Goal: Information Seeking & Learning: Learn about a topic

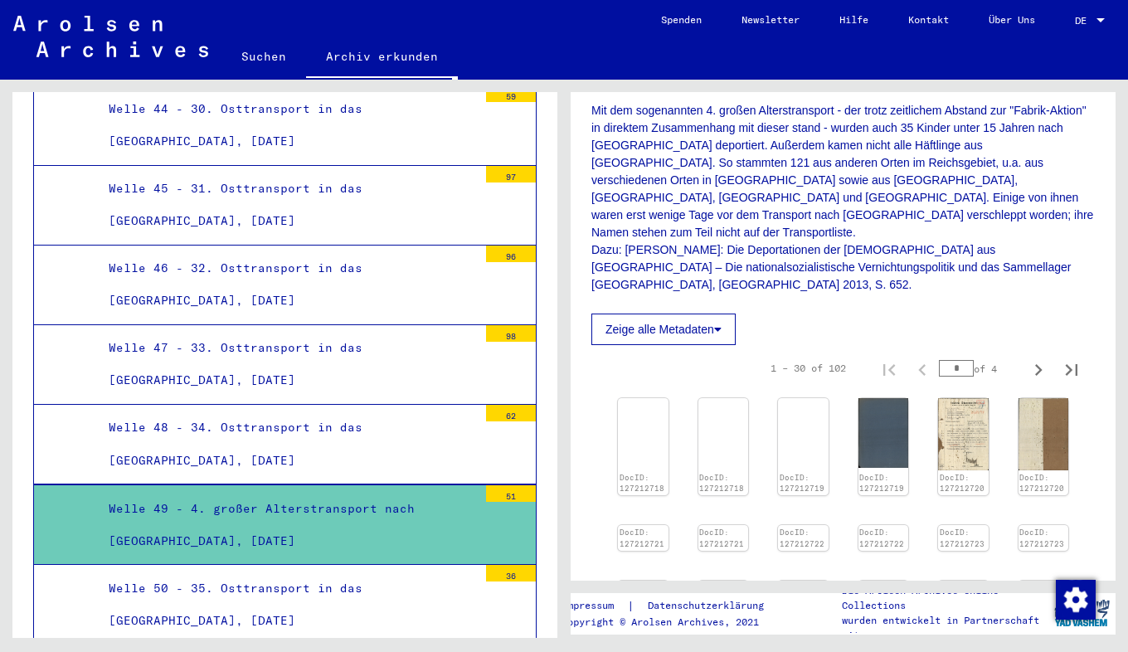
scroll to position [444, 0]
click at [654, 431] on div "DocID: 127212718" at bounding box center [642, 447] width 53 height 102
click at [644, 396] on img at bounding box center [642, 396] width 53 height 0
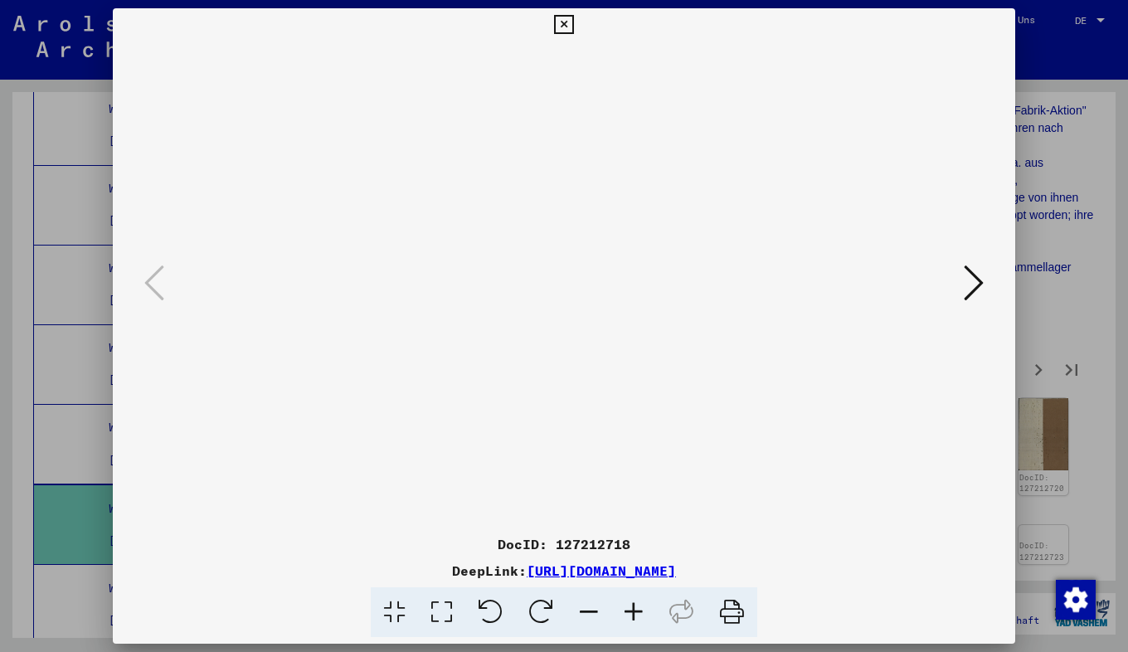
click at [967, 276] on icon at bounding box center [974, 283] width 20 height 40
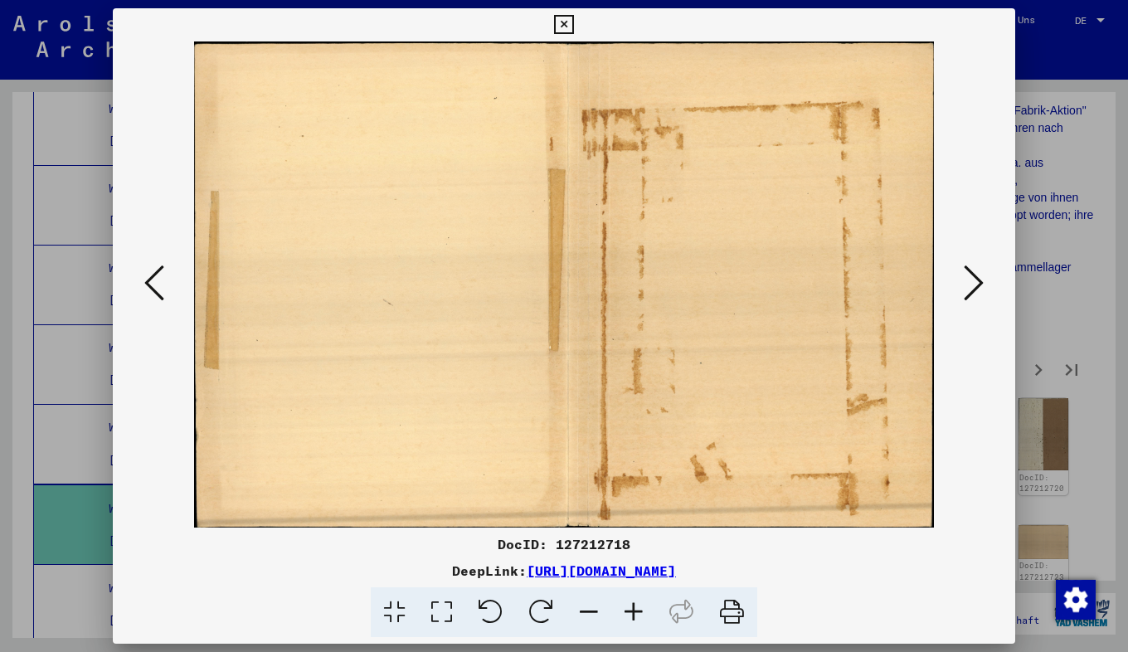
click at [967, 276] on icon at bounding box center [974, 283] width 20 height 40
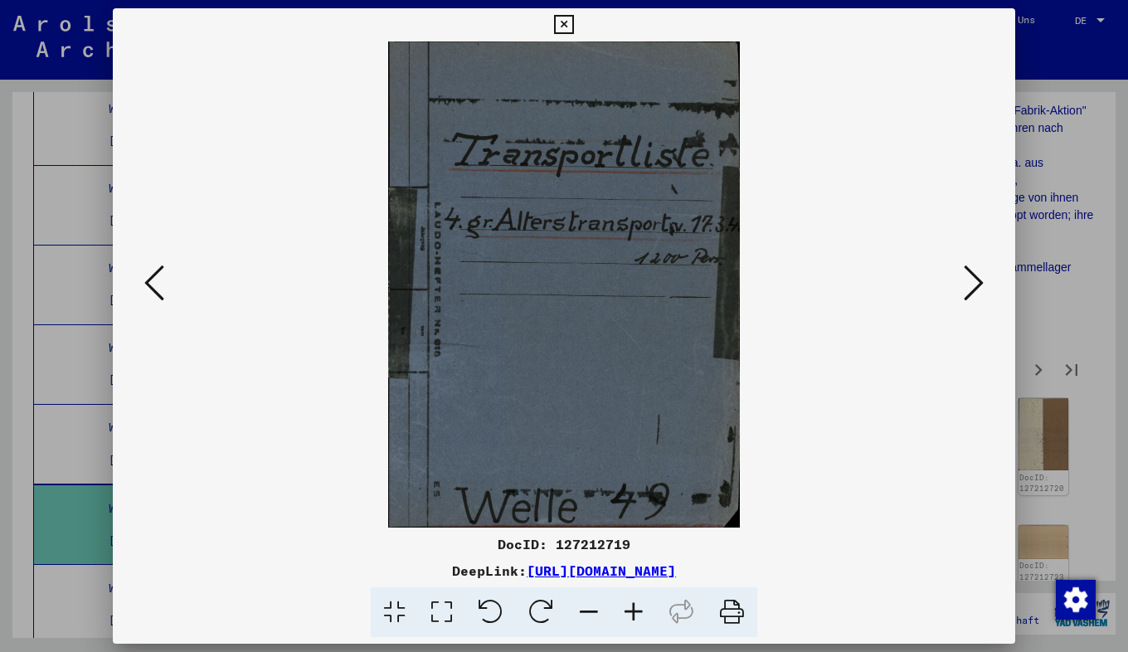
click at [967, 276] on icon at bounding box center [974, 283] width 20 height 40
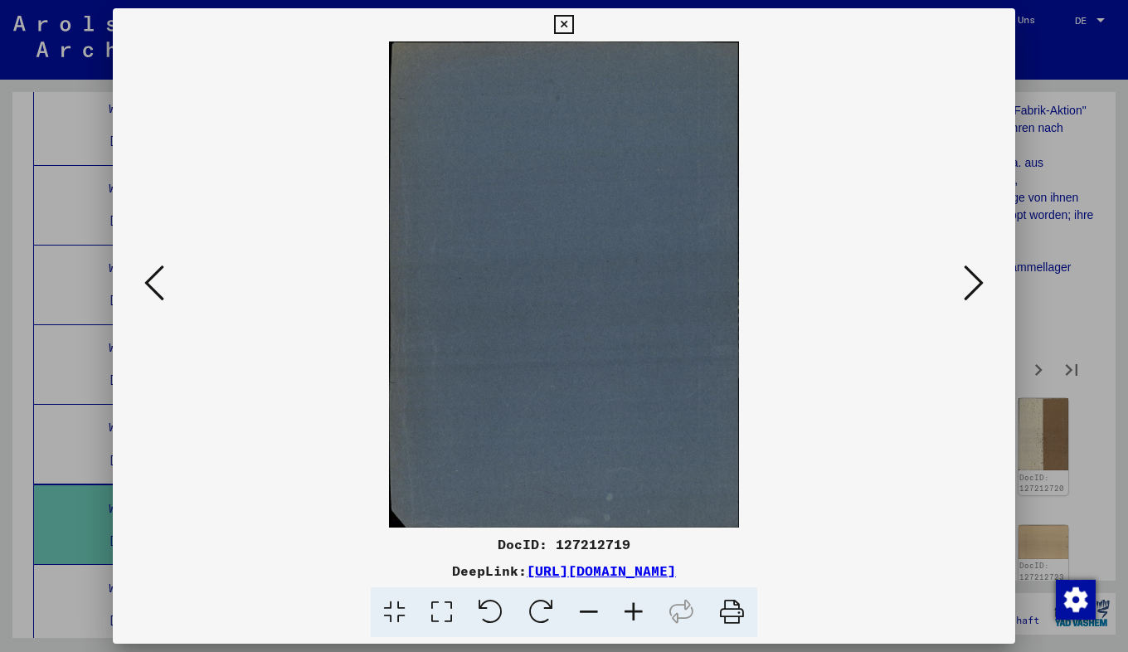
click at [967, 276] on icon at bounding box center [974, 283] width 20 height 40
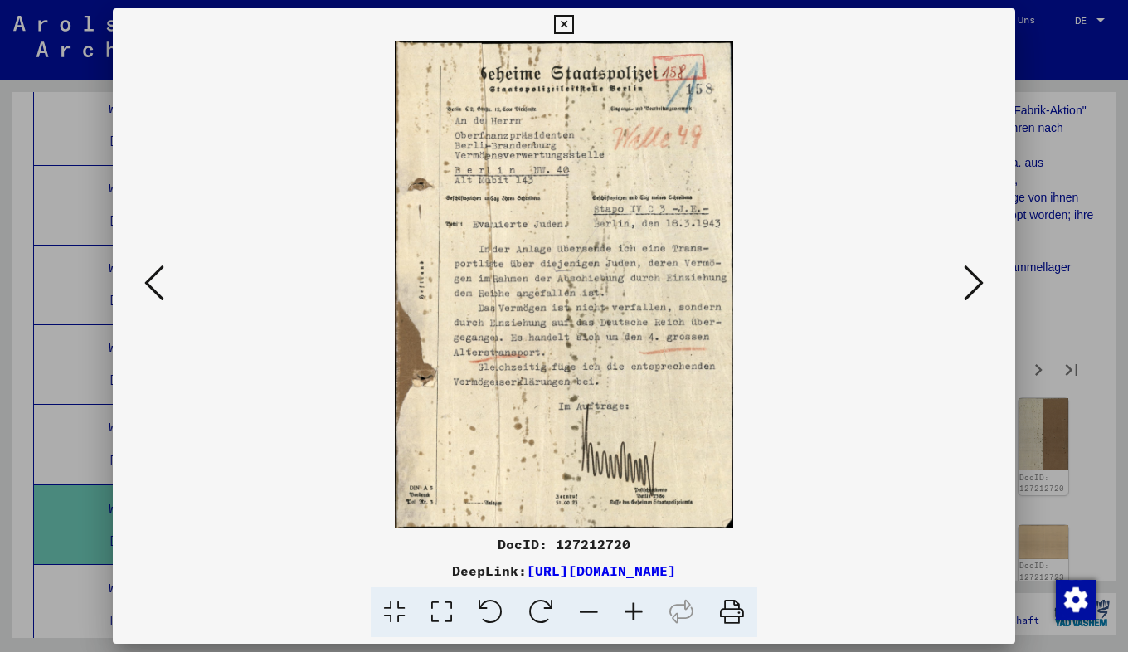
click at [964, 283] on icon at bounding box center [974, 283] width 20 height 40
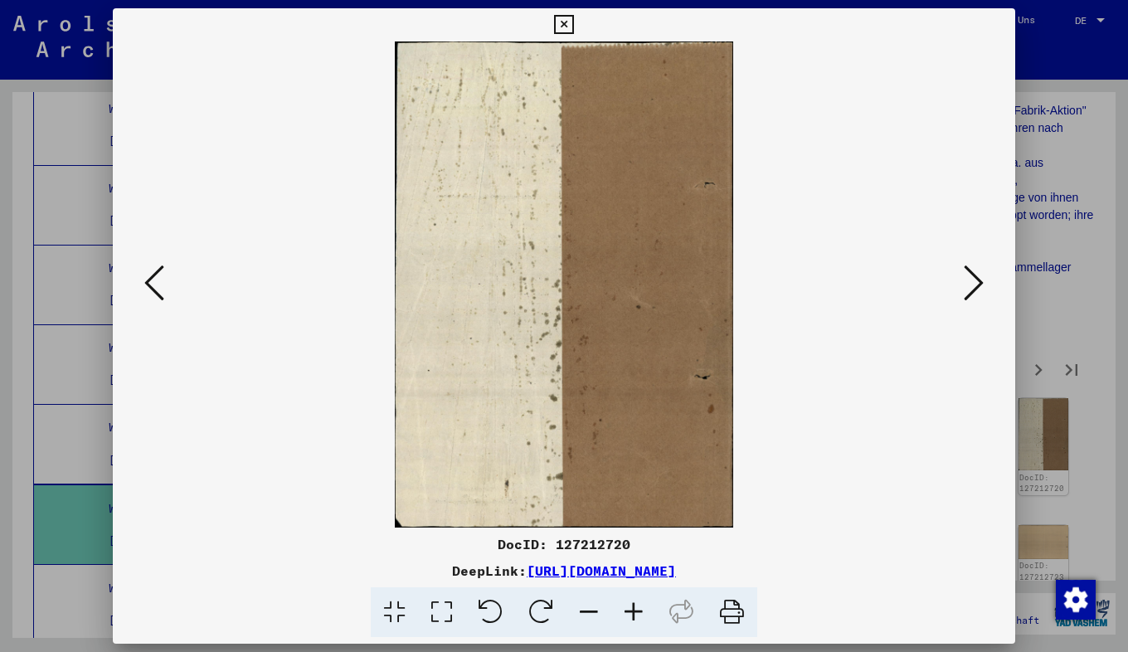
click at [964, 283] on icon at bounding box center [974, 283] width 20 height 40
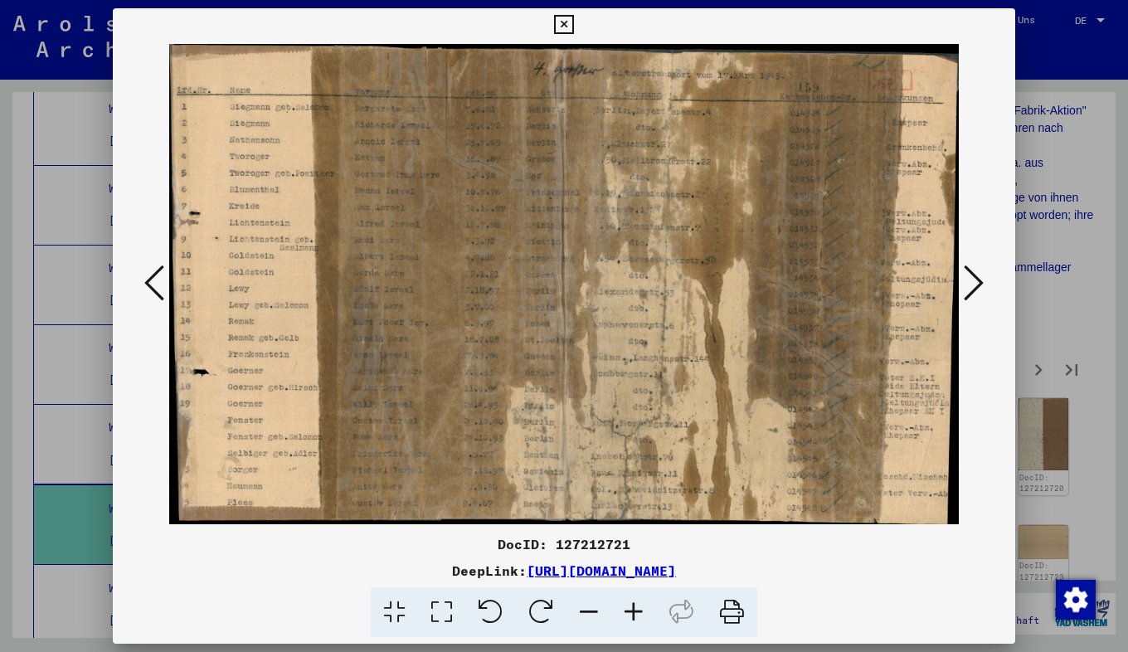
click at [630, 610] on icon at bounding box center [633, 612] width 45 height 51
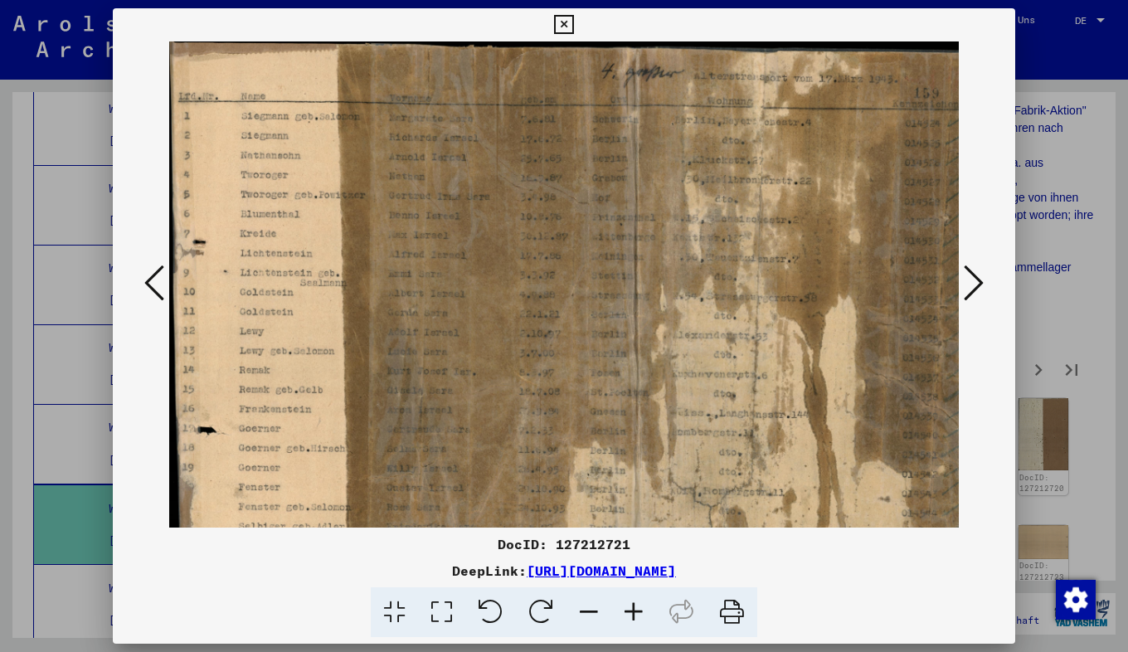
click at [630, 610] on icon at bounding box center [633, 612] width 45 height 51
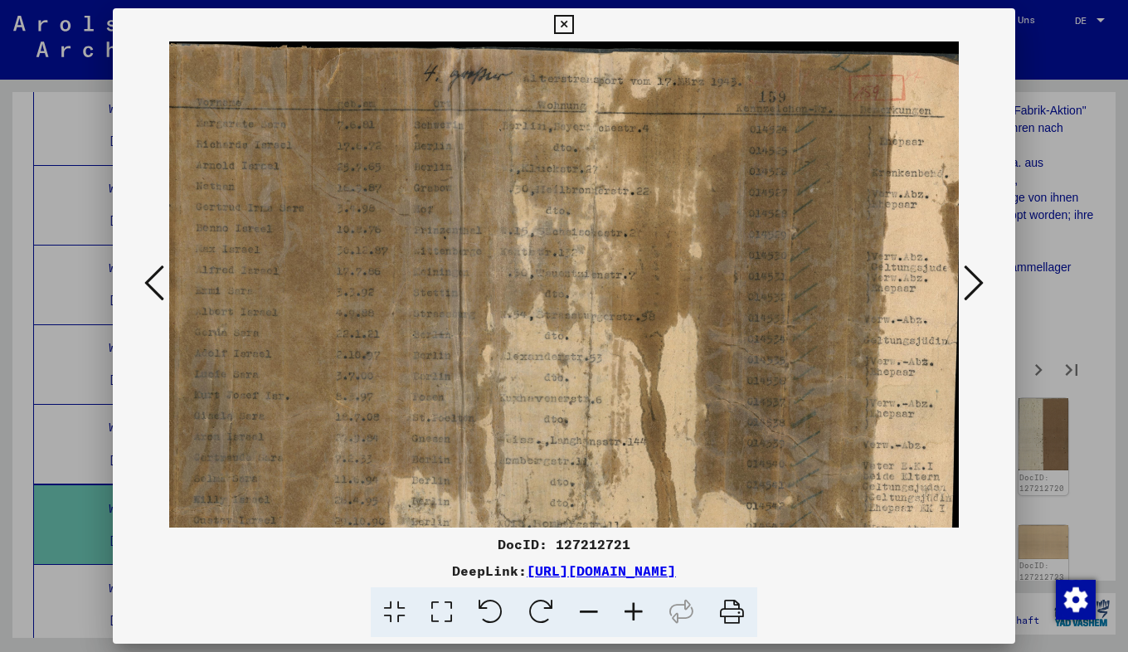
scroll to position [23, 85]
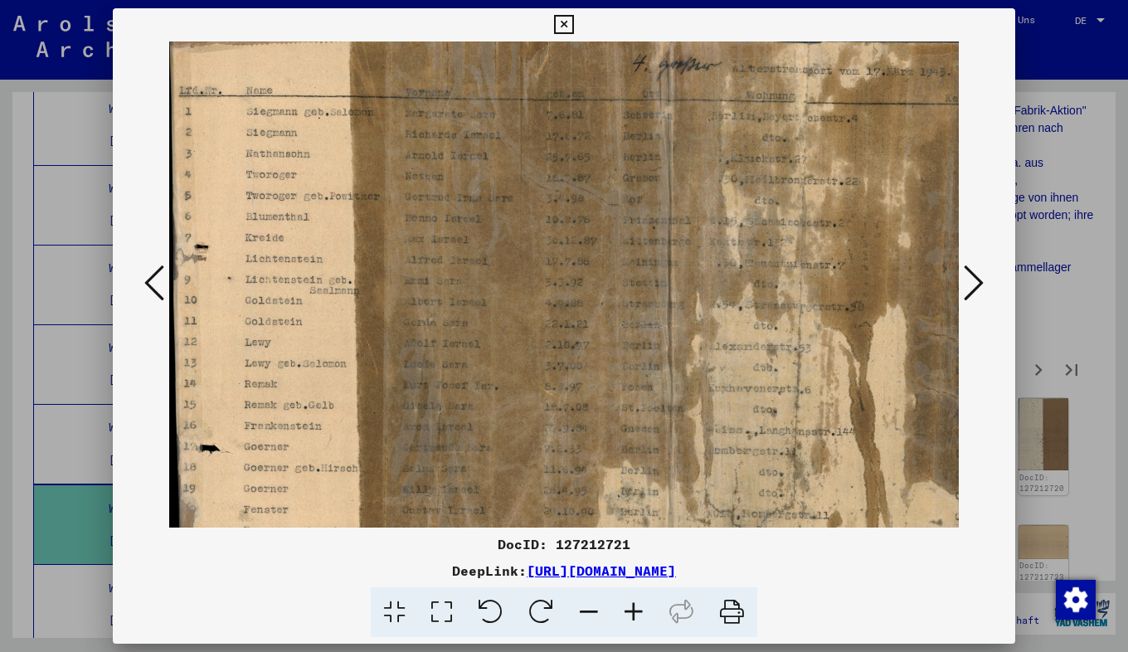
drag, startPoint x: 659, startPoint y: 424, endPoint x: 770, endPoint y: 434, distance: 111.6
click at [770, 434] on img at bounding box center [670, 337] width 1003 height 610
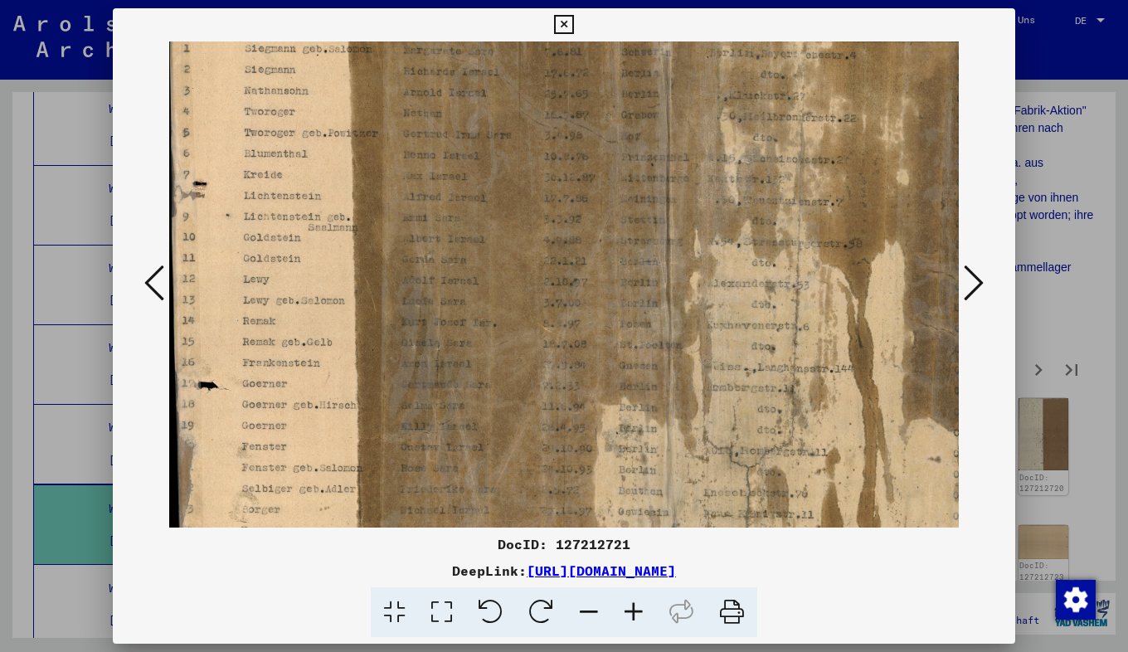
scroll to position [75, 2]
drag, startPoint x: 499, startPoint y: 423, endPoint x: 498, endPoint y: 361, distance: 62.2
click at [498, 361] on img at bounding box center [669, 271] width 1003 height 610
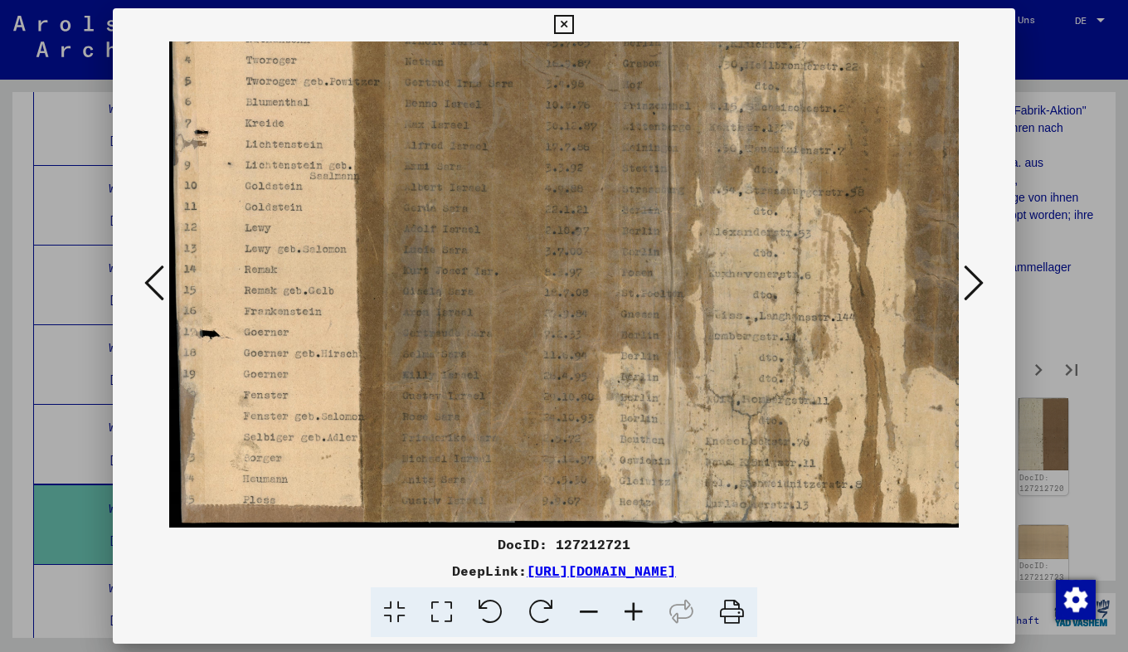
drag, startPoint x: 434, startPoint y: 364, endPoint x: 439, endPoint y: 252, distance: 112.1
click at [439, 252] on img at bounding box center [670, 222] width 1003 height 610
click at [978, 289] on icon at bounding box center [974, 283] width 20 height 40
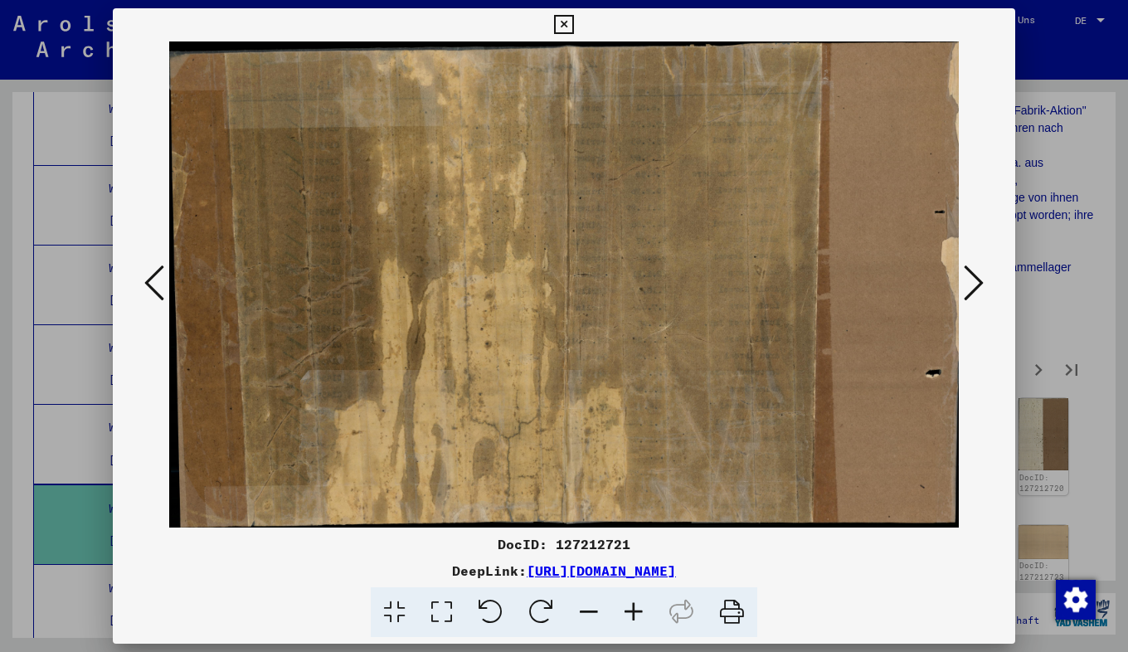
click at [978, 291] on icon at bounding box center [974, 283] width 20 height 40
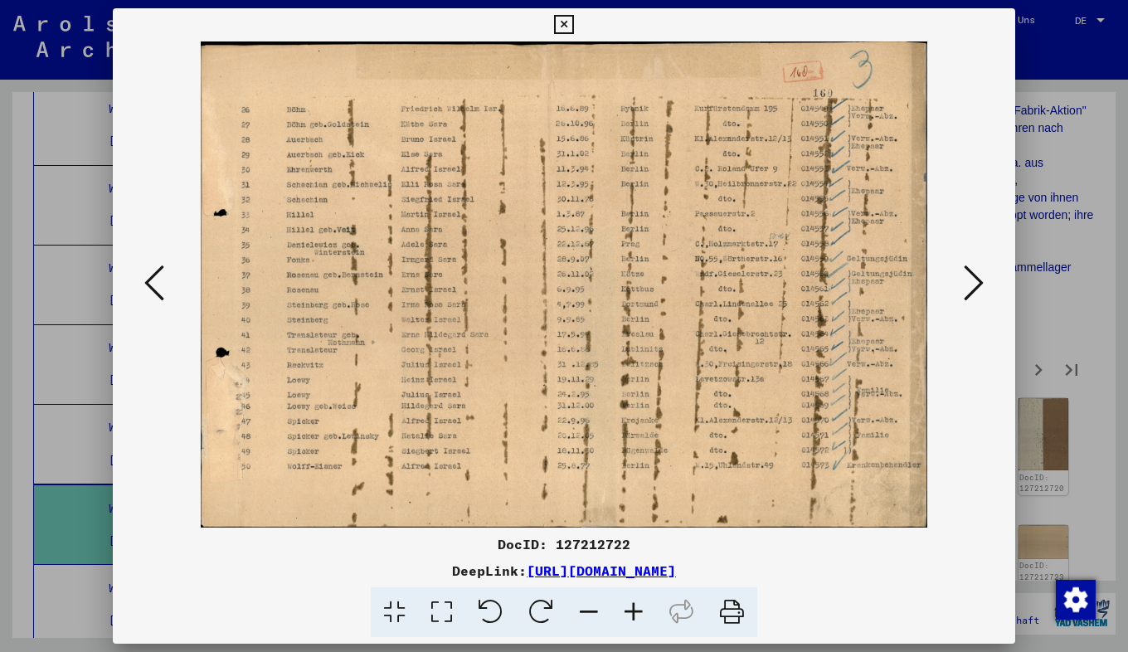
click at [638, 624] on icon at bounding box center [633, 612] width 45 height 51
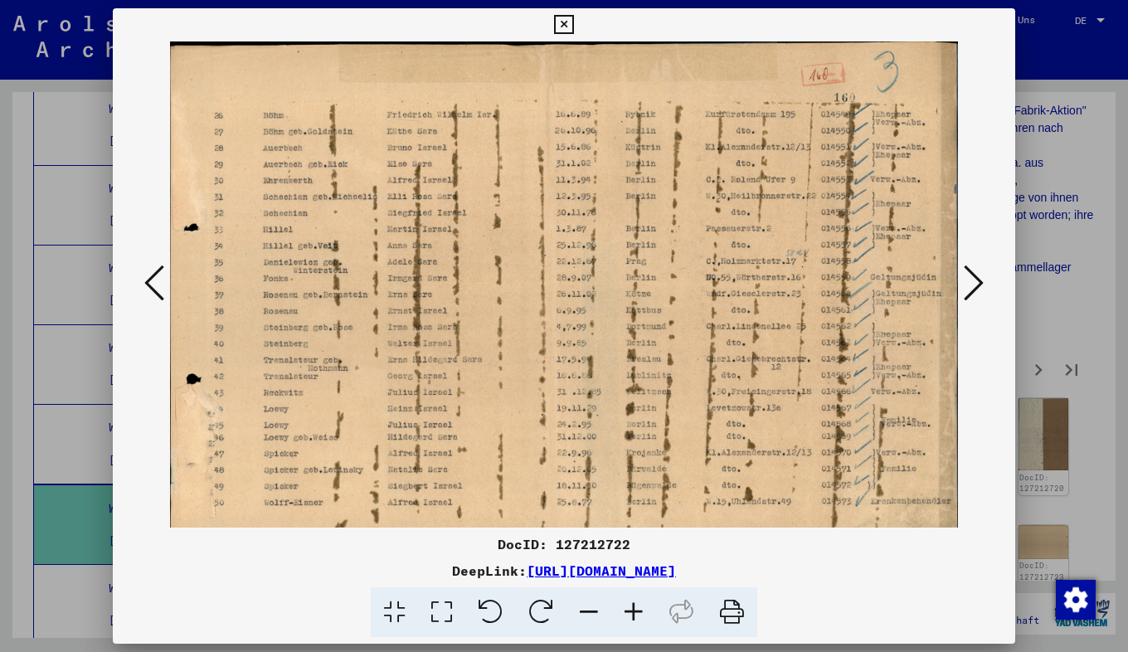
click at [638, 624] on icon at bounding box center [633, 612] width 45 height 51
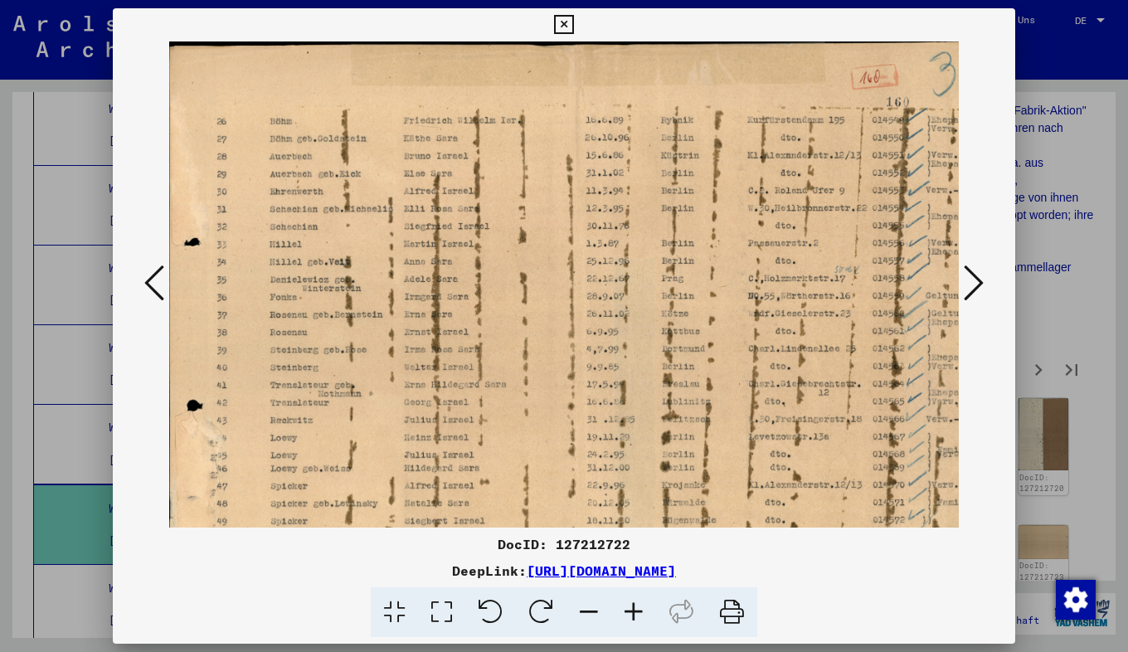
click at [638, 624] on icon at bounding box center [633, 612] width 45 height 51
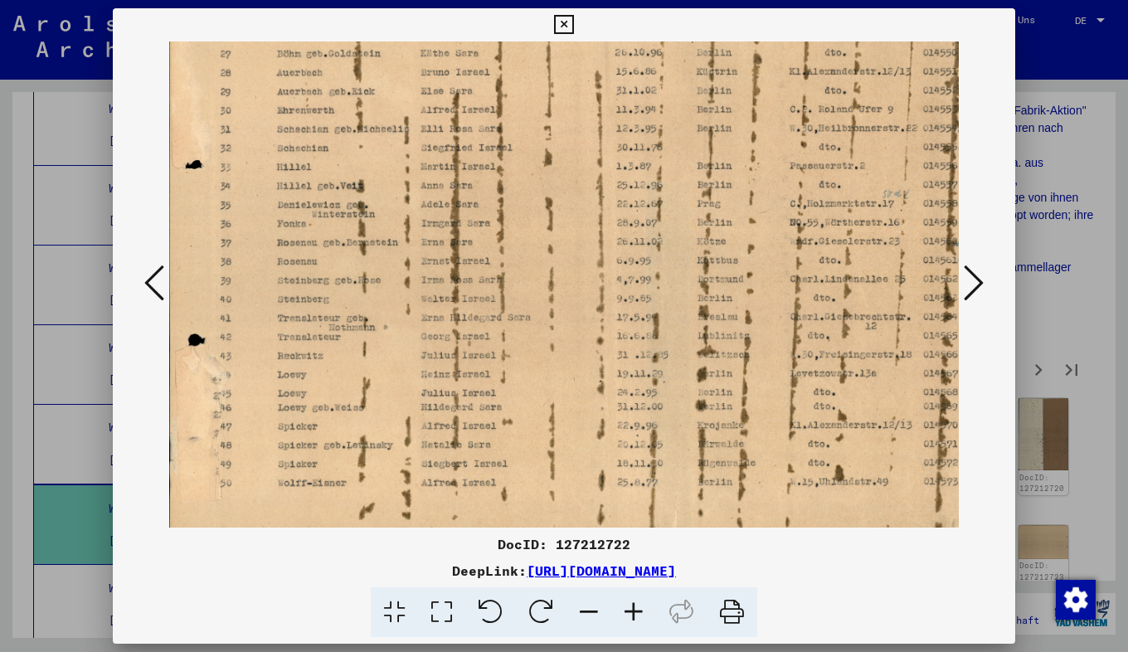
scroll to position [100, 0]
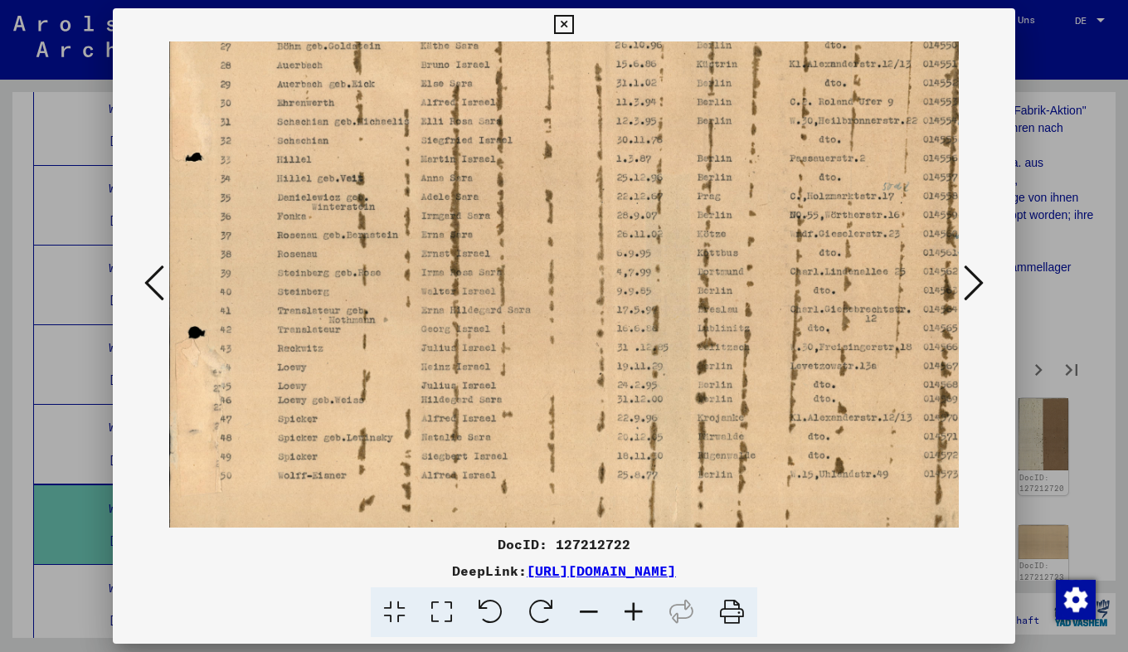
drag, startPoint x: 374, startPoint y: 338, endPoint x: 392, endPoint y: 239, distance: 101.2
click at [392, 239] on img at bounding box center [625, 247] width 912 height 610
click at [973, 281] on icon at bounding box center [974, 283] width 20 height 40
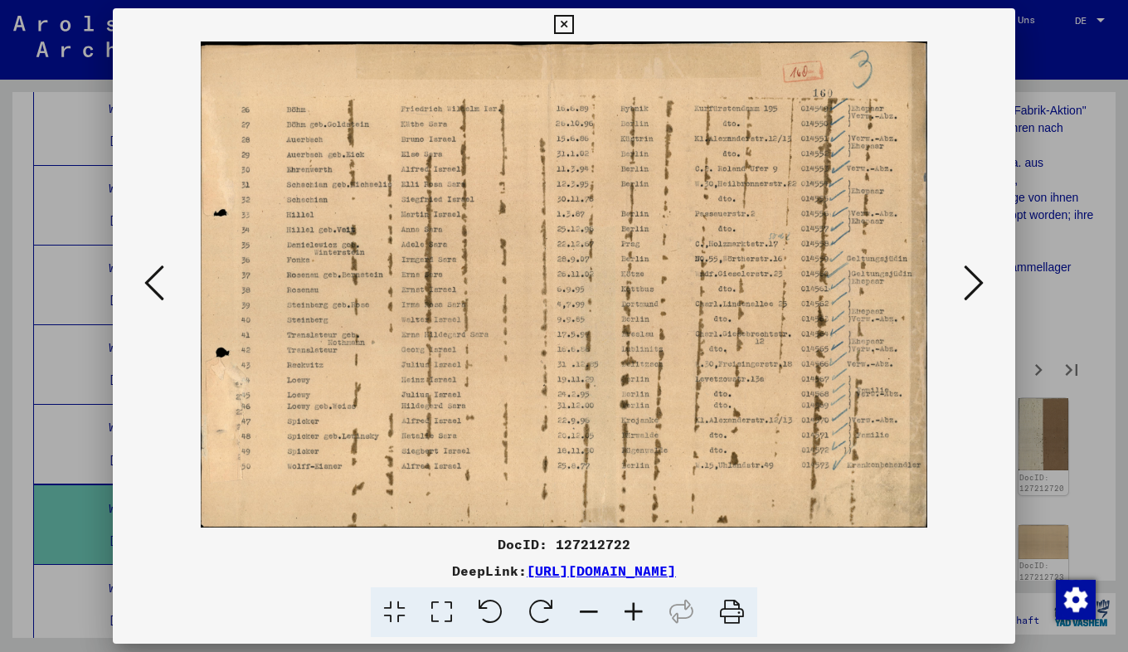
scroll to position [0, 0]
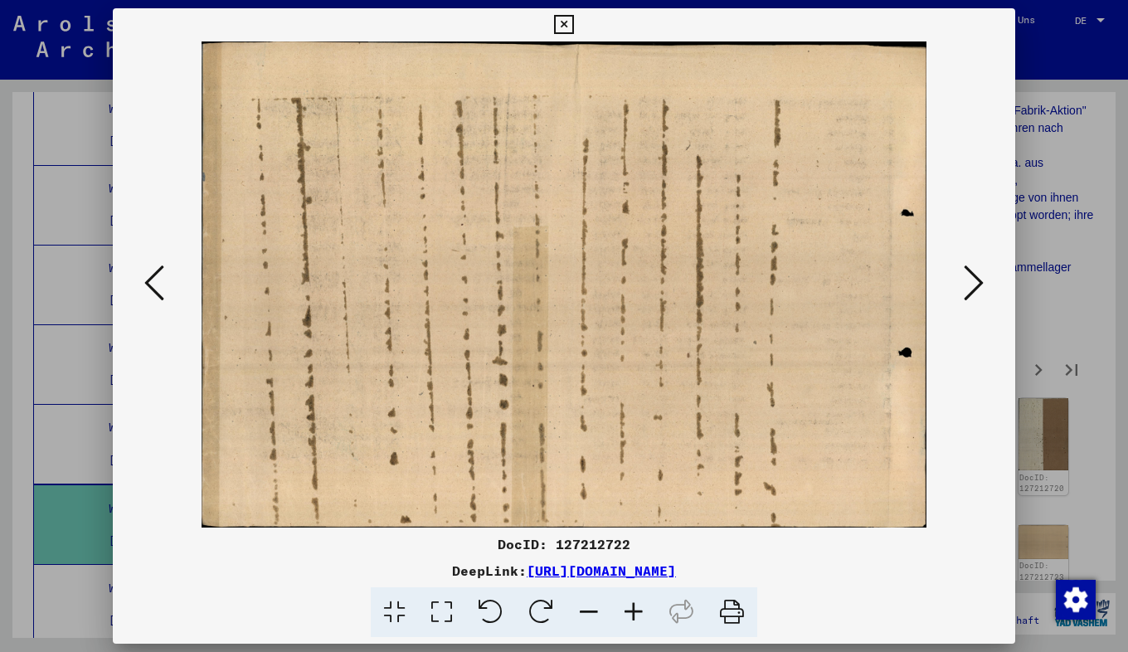
click at [152, 287] on icon at bounding box center [154, 283] width 20 height 40
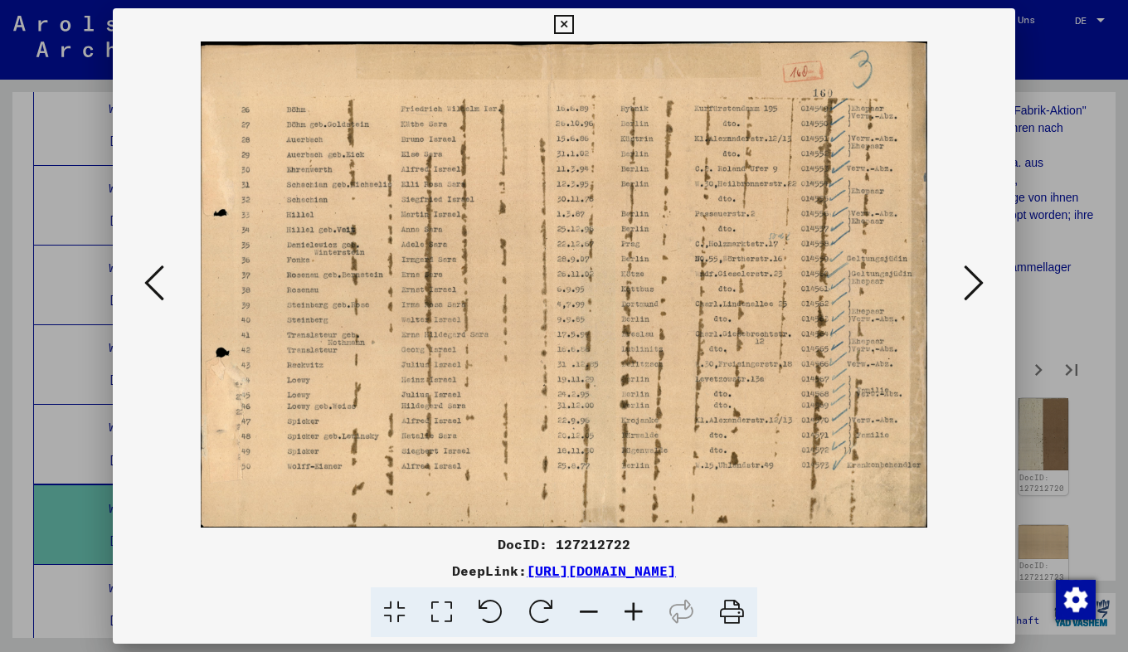
click at [969, 301] on icon at bounding box center [974, 283] width 20 height 40
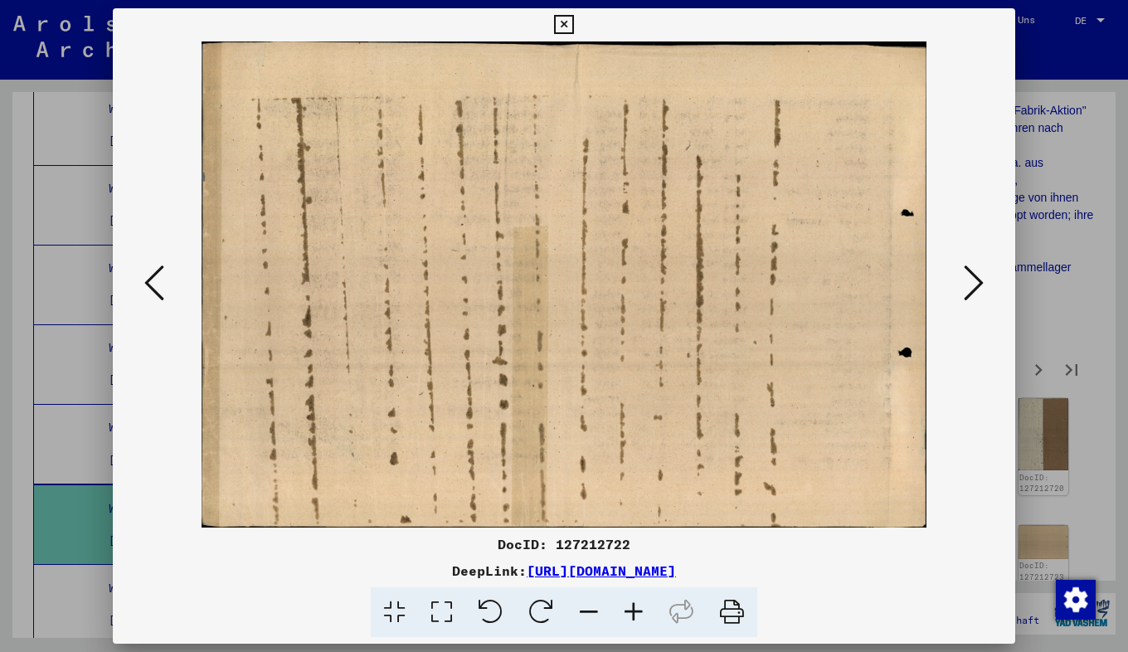
click at [969, 301] on icon at bounding box center [974, 283] width 20 height 40
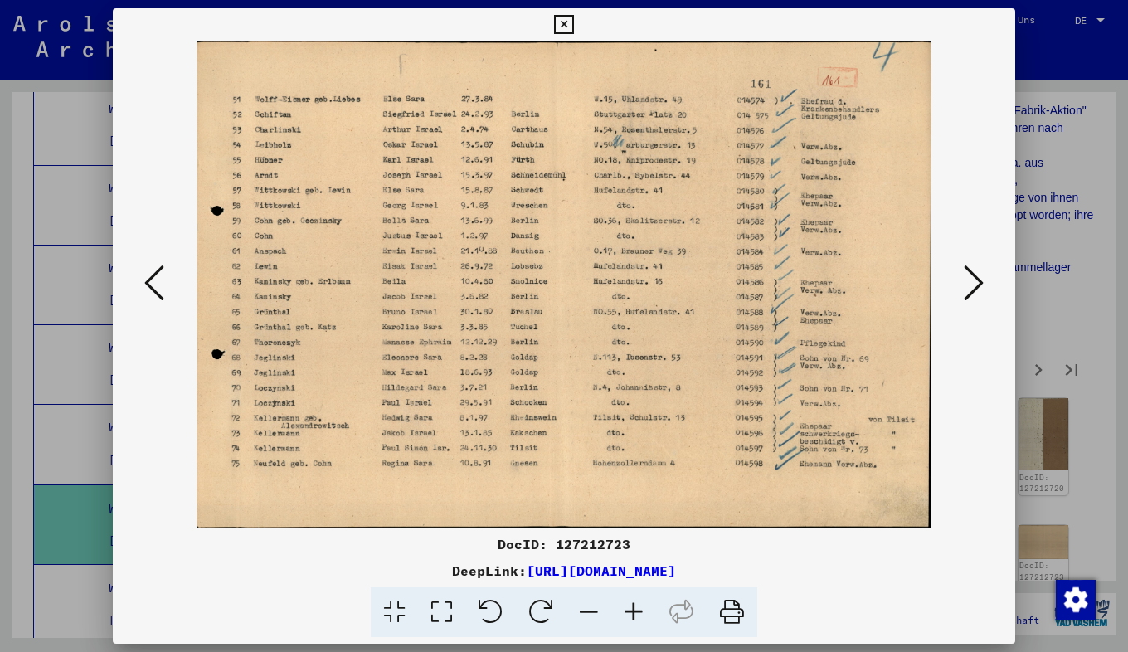
click at [284, 303] on img at bounding box center [564, 284] width 735 height 486
click at [979, 299] on icon at bounding box center [974, 283] width 20 height 40
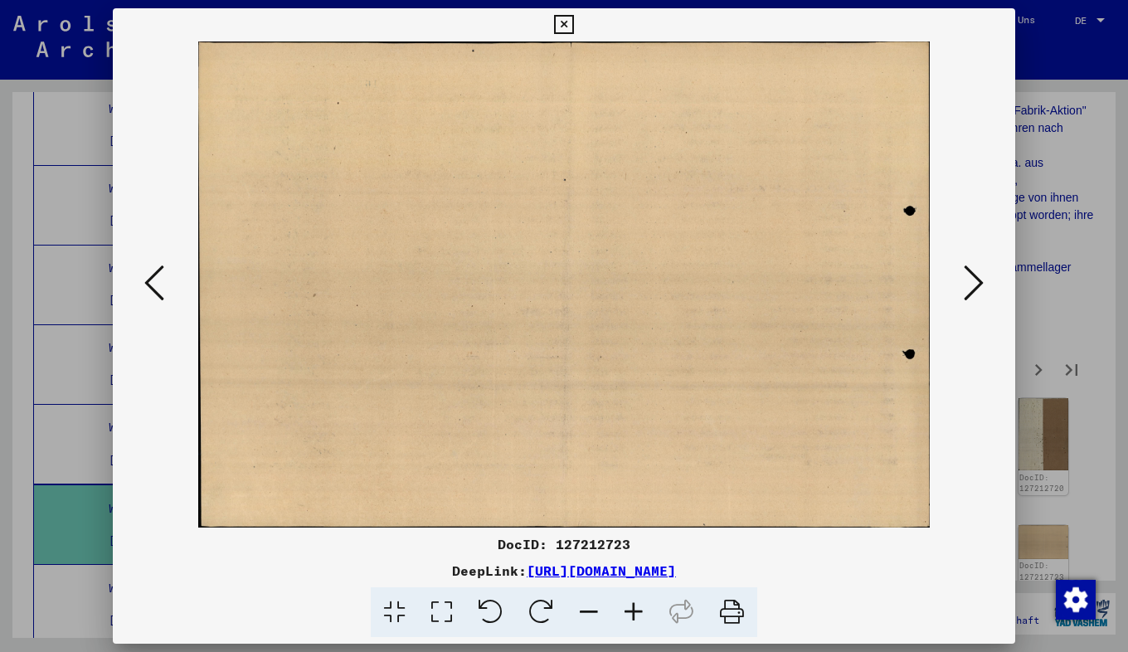
click at [979, 299] on icon at bounding box center [974, 283] width 20 height 40
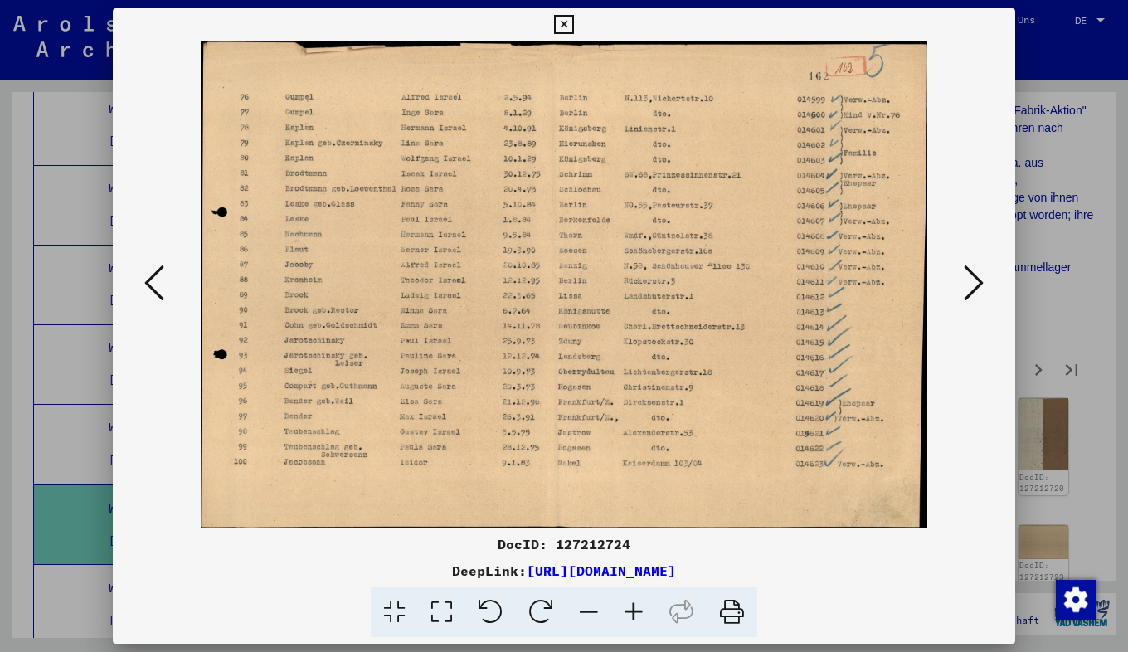
click at [979, 299] on icon at bounding box center [974, 283] width 20 height 40
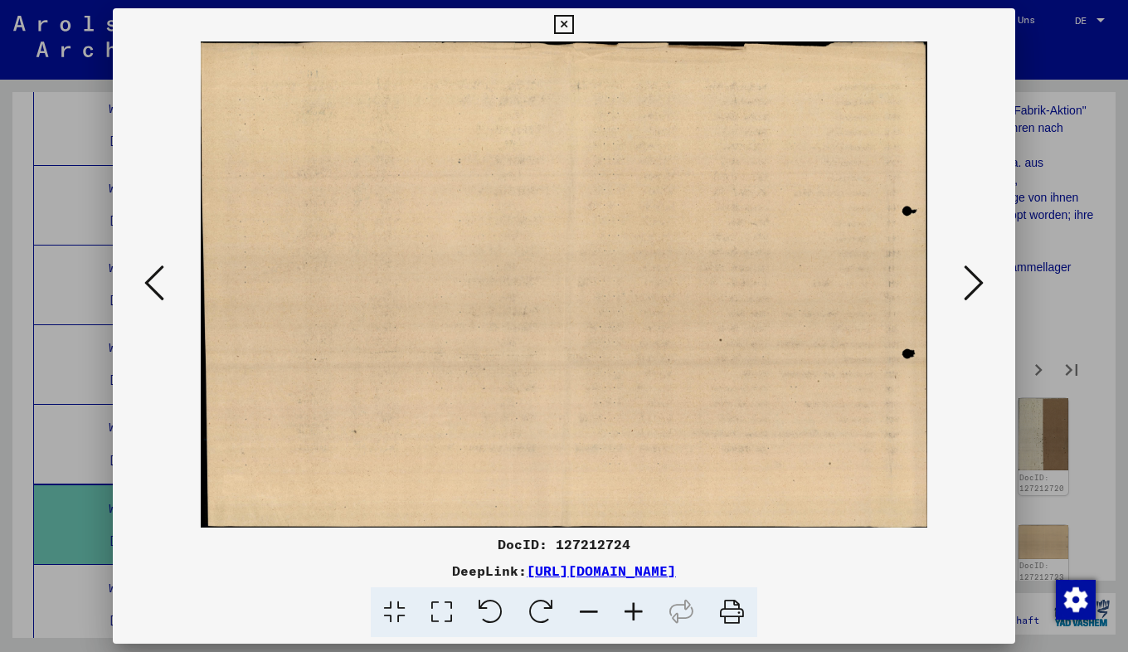
click at [974, 275] on icon at bounding box center [974, 283] width 20 height 40
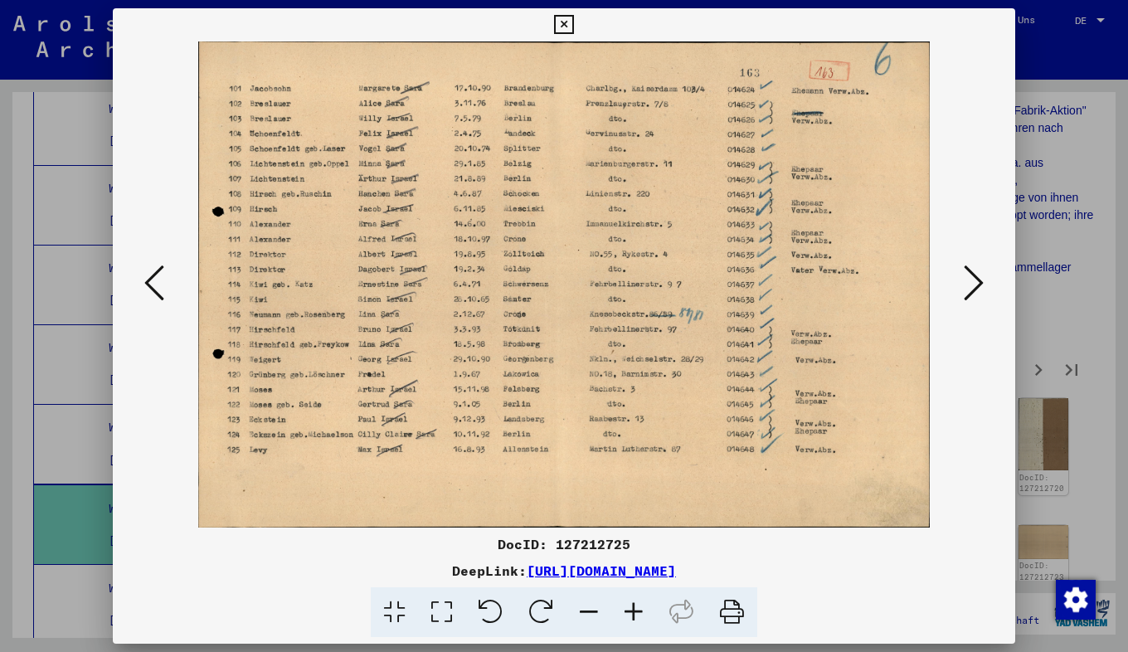
click at [974, 275] on icon at bounding box center [974, 283] width 20 height 40
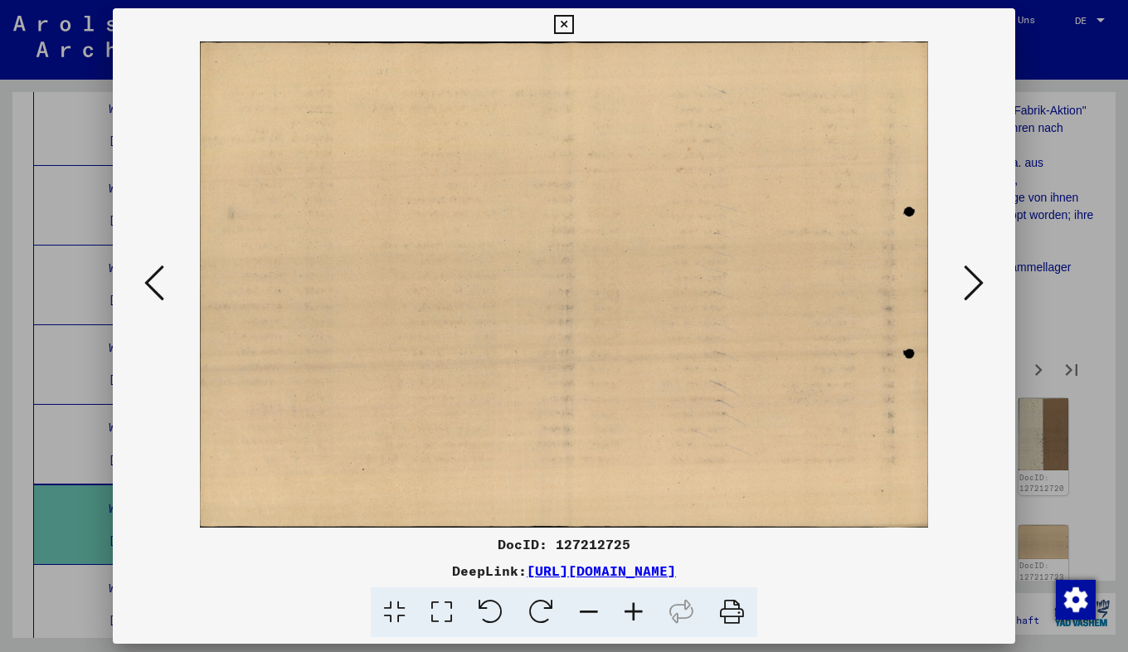
click at [974, 275] on icon at bounding box center [974, 283] width 20 height 40
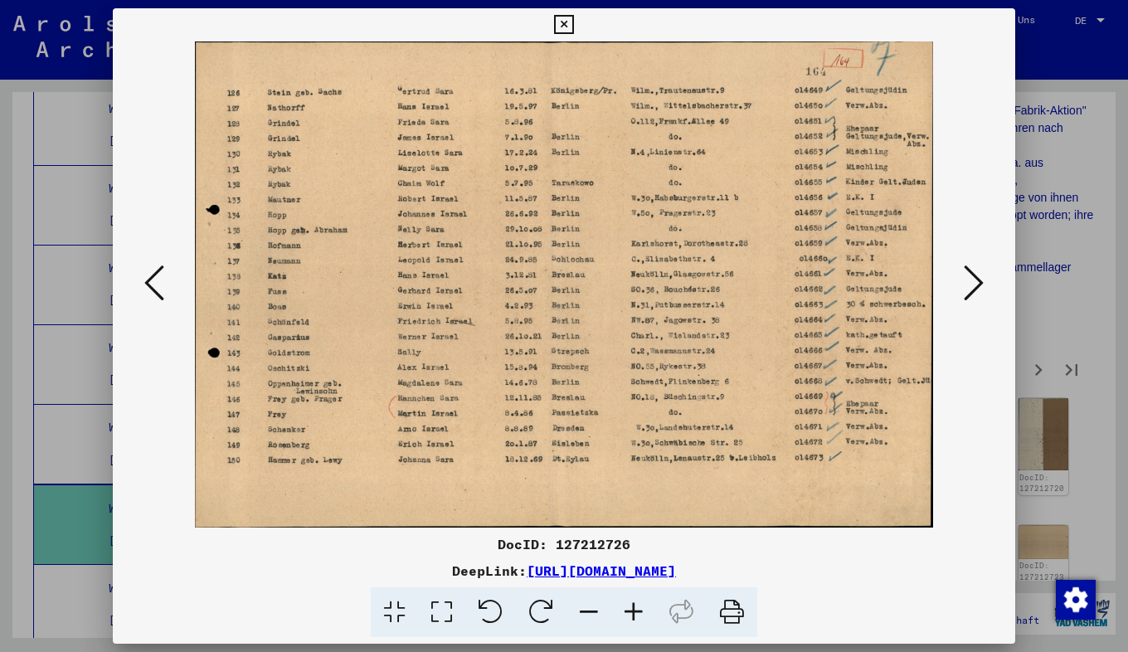
click at [974, 275] on icon at bounding box center [974, 283] width 20 height 40
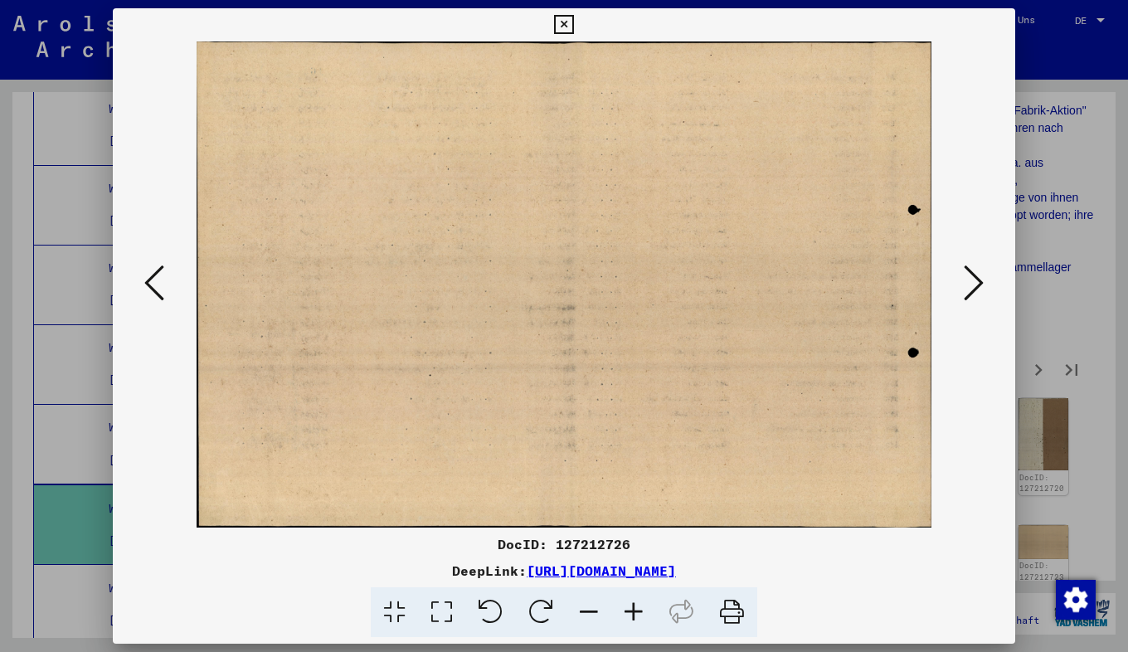
click at [974, 275] on icon at bounding box center [974, 283] width 20 height 40
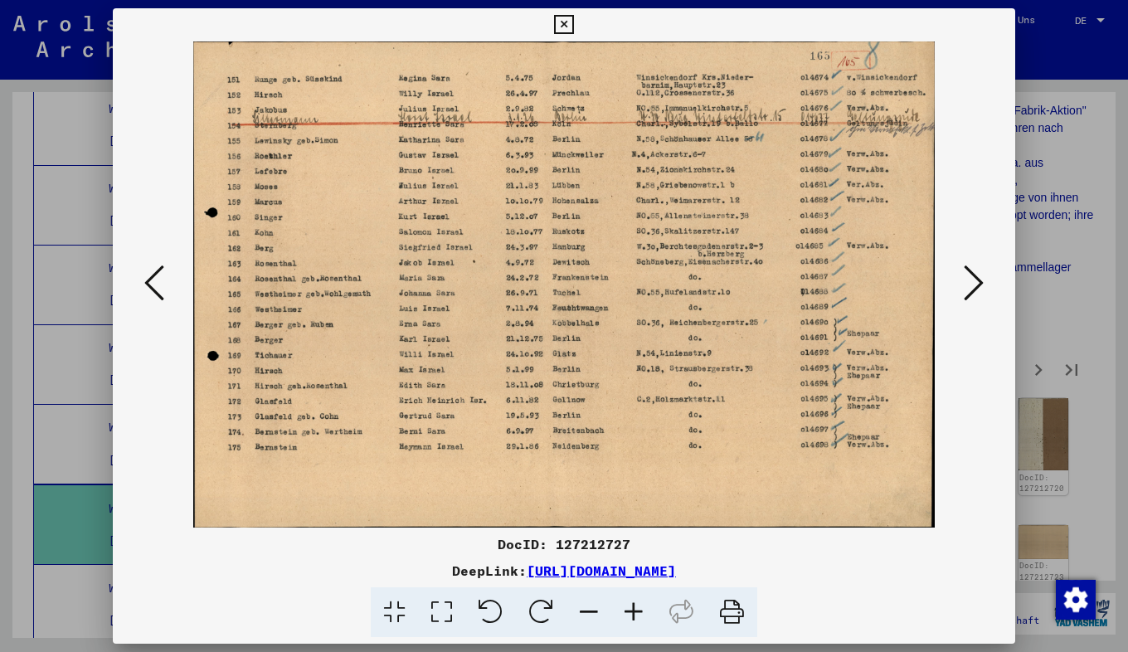
click at [974, 275] on icon at bounding box center [974, 283] width 20 height 40
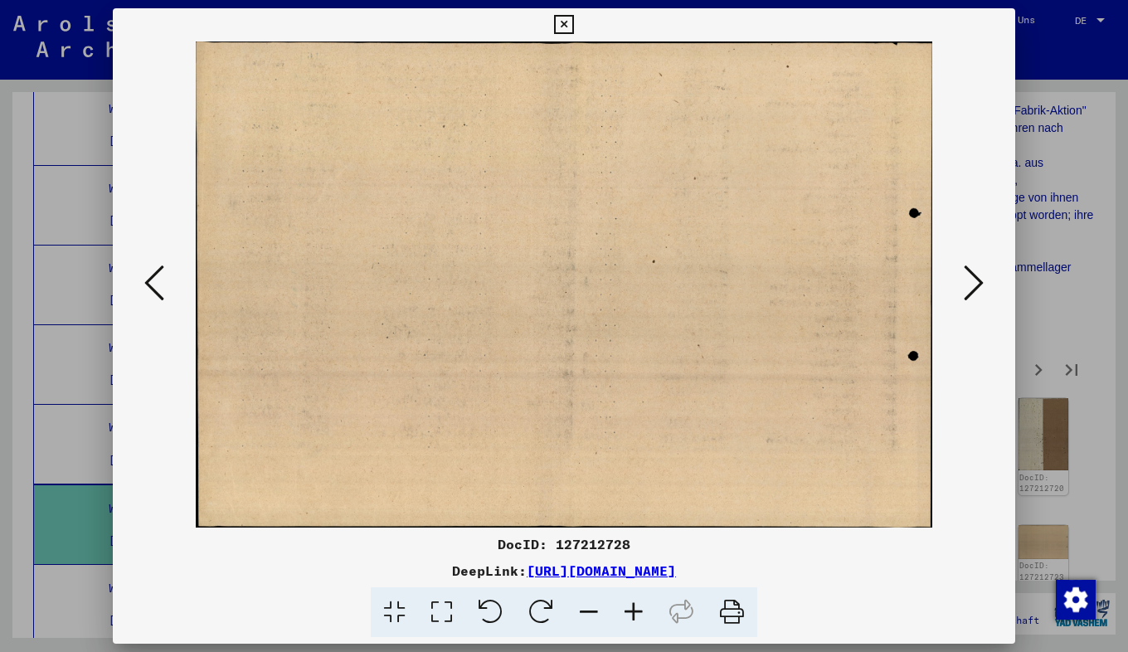
click at [974, 275] on icon at bounding box center [974, 283] width 20 height 40
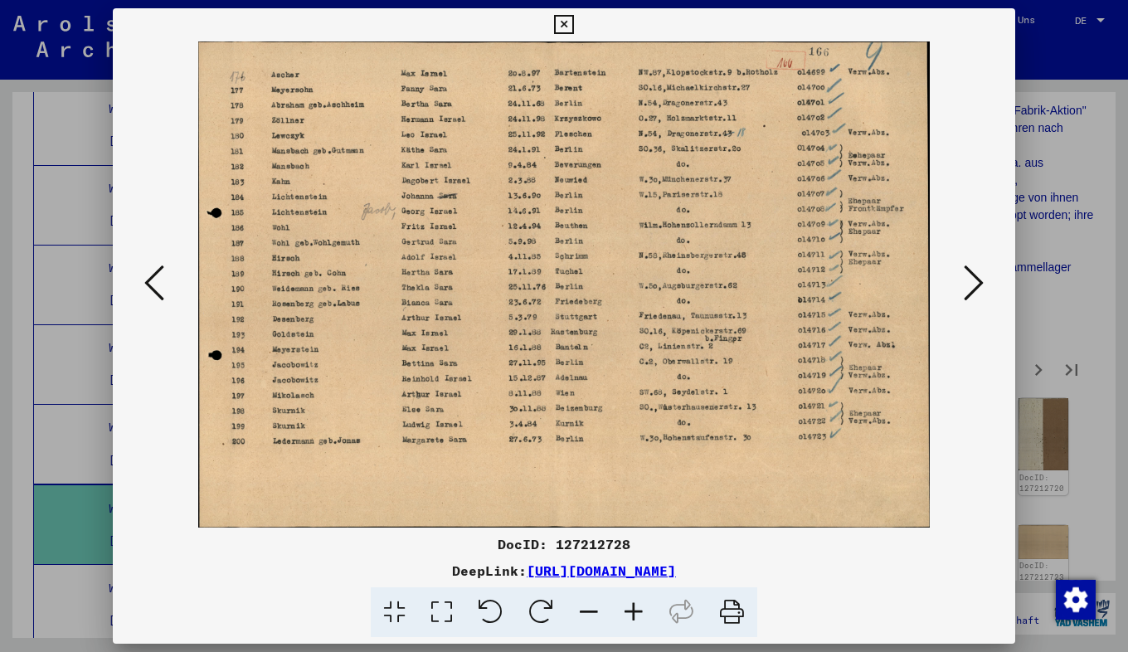
click at [974, 275] on icon at bounding box center [974, 283] width 20 height 40
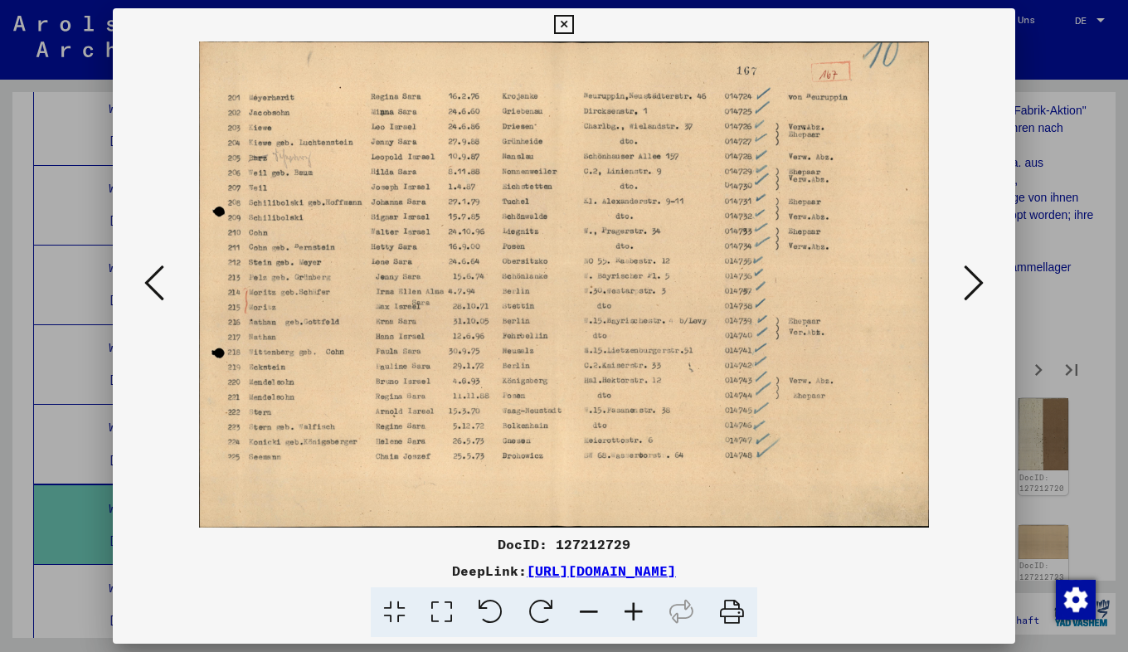
click at [573, 25] on icon at bounding box center [563, 25] width 19 height 20
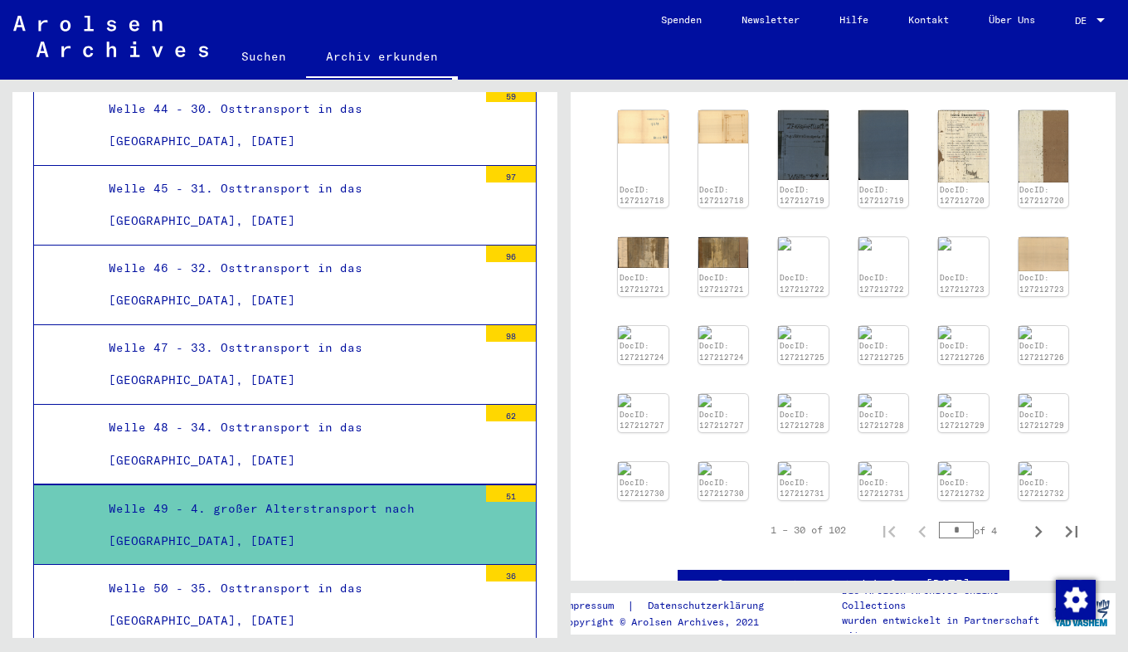
scroll to position [742, 0]
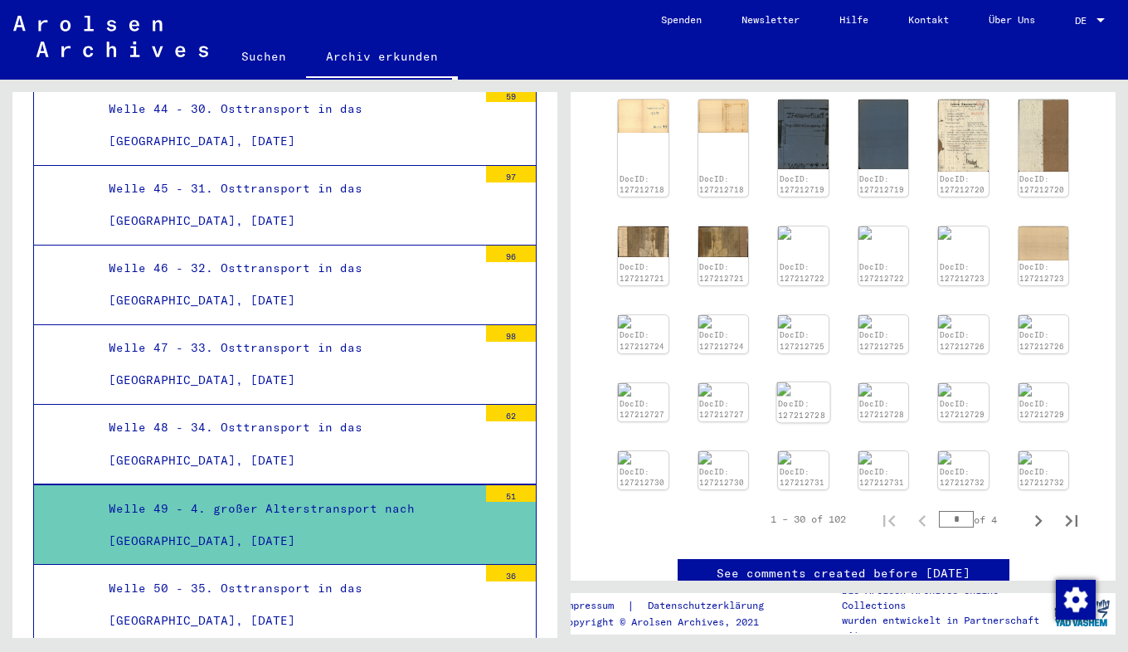
click at [802, 398] on link "DocID: 127212728" at bounding box center [801, 409] width 47 height 22
